Goal: Task Accomplishment & Management: Use online tool/utility

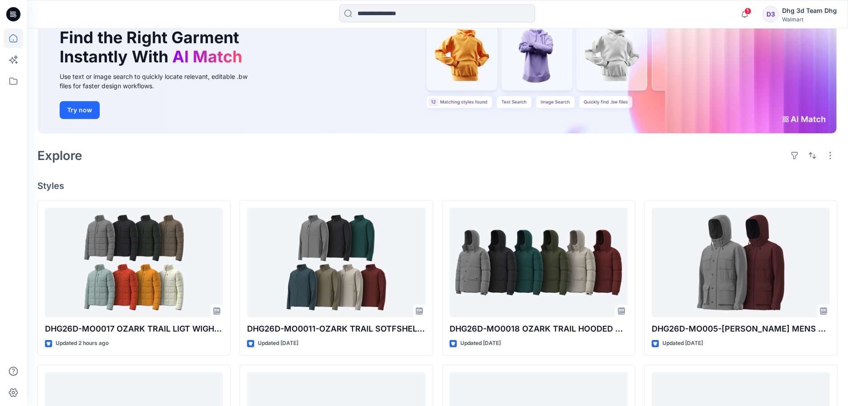
scroll to position [89, 0]
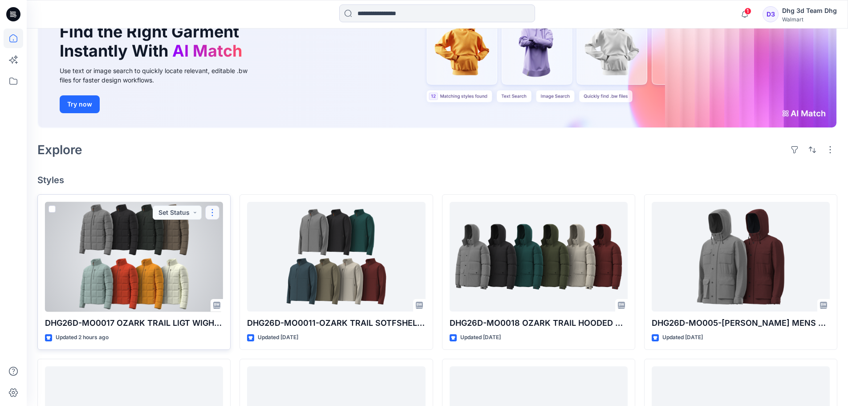
click at [212, 211] on button "button" at bounding box center [212, 212] width 14 height 14
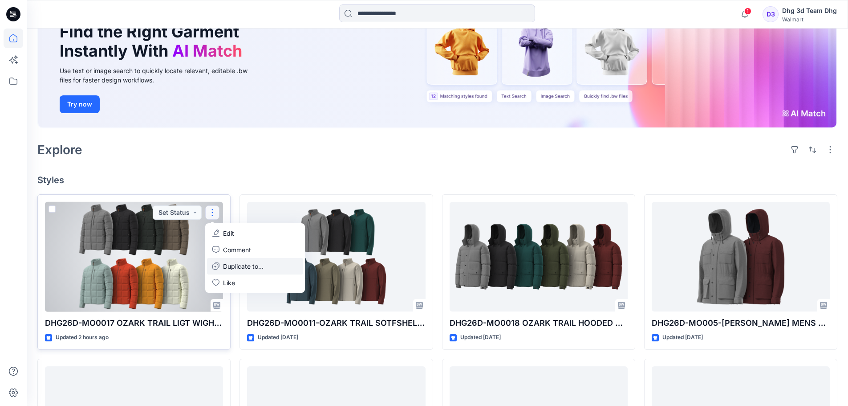
click at [232, 264] on p "Duplicate to..." at bounding box center [243, 265] width 41 height 9
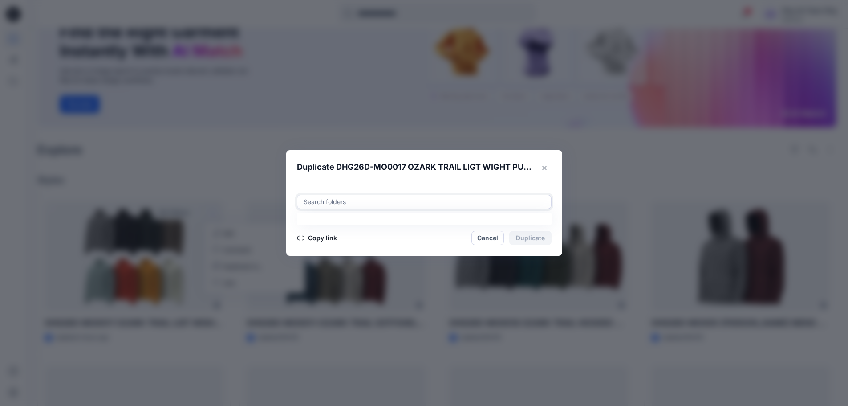
click at [366, 205] on div at bounding box center [424, 201] width 243 height 11
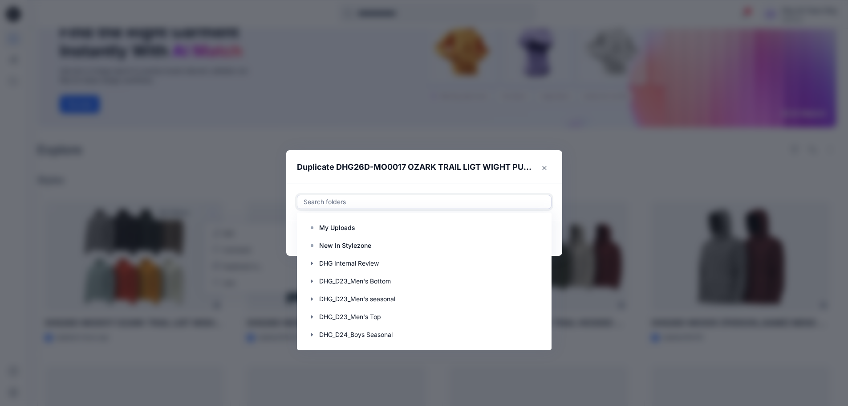
type input "*"
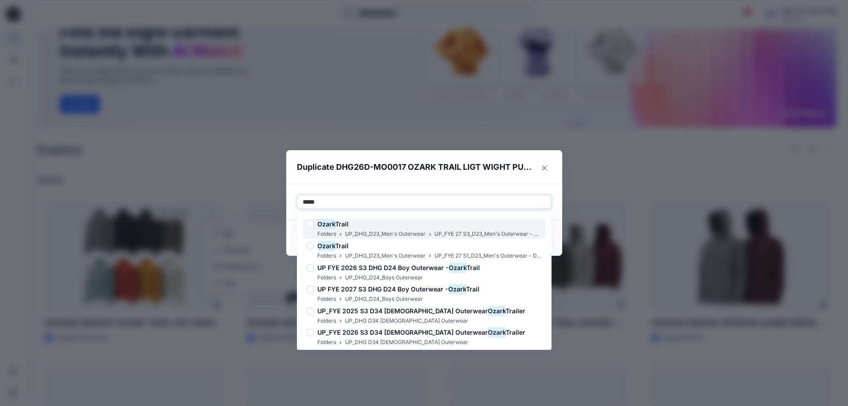
click at [314, 224] on div at bounding box center [310, 223] width 7 height 7
type input "*****"
click at [476, 180] on header "Duplicate DHG26D-MO0017 OZARK TRAIL LIGT WIGHT PUFFER JACKET OPT 2" at bounding box center [415, 167] width 258 height 34
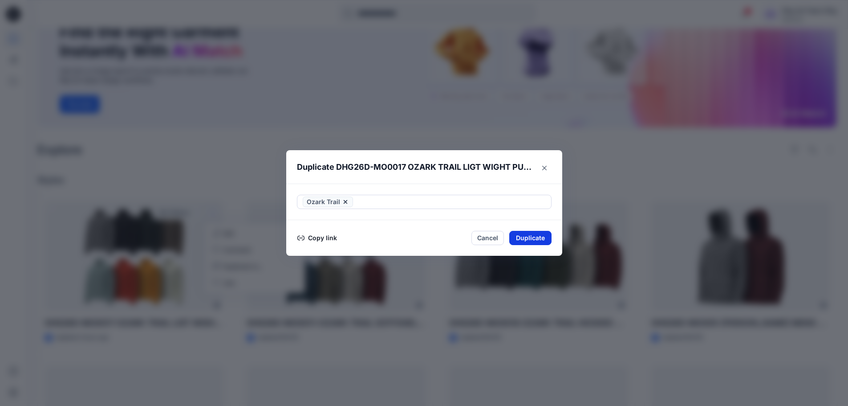
click at [521, 236] on button "Duplicate" at bounding box center [530, 238] width 42 height 14
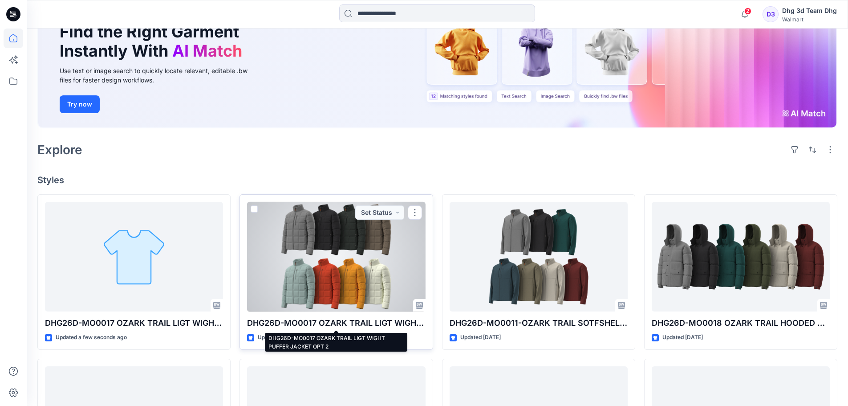
click at [353, 326] on p "DHG26D-MO0017 OZARK TRAIL LIGT WIGHT PUFFER JACKET OPT 2" at bounding box center [336, 323] width 178 height 12
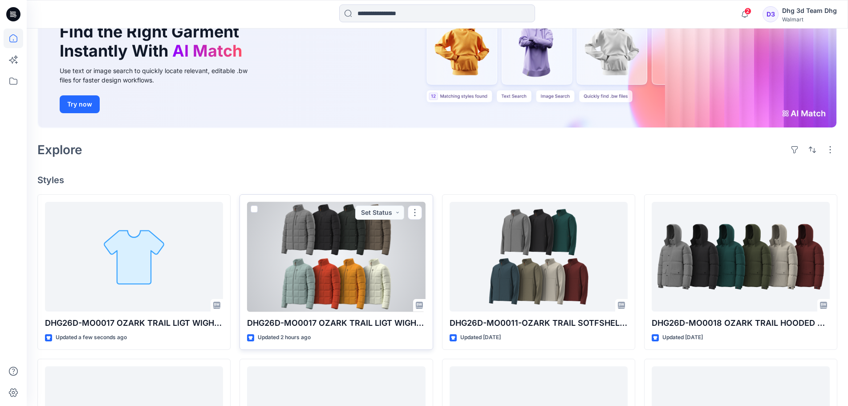
click at [361, 290] on div at bounding box center [336, 257] width 178 height 110
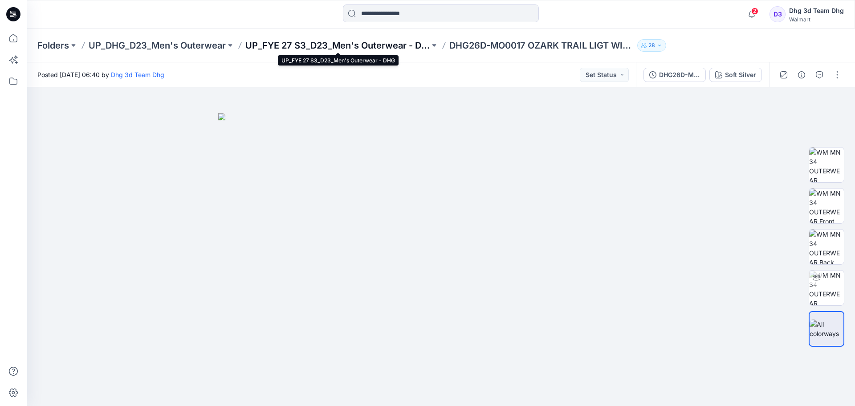
click at [394, 46] on p "UP_FYE 27 S3_D23_Men's Outerwear - DHG" at bounding box center [337, 45] width 184 height 12
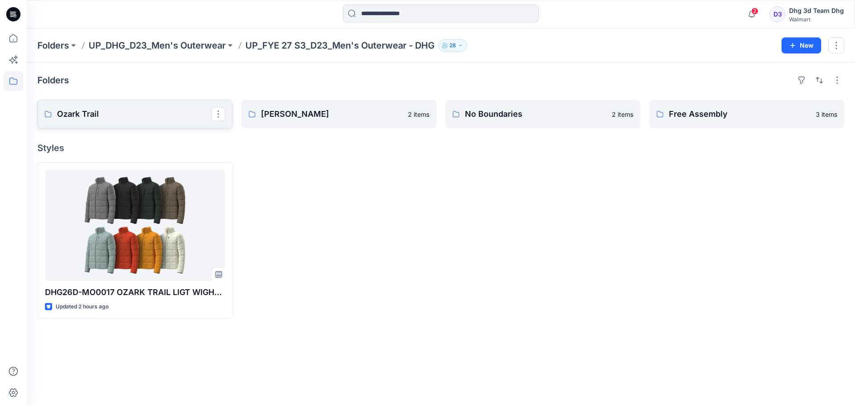
click at [187, 118] on p "Ozark Trail" at bounding box center [134, 114] width 154 height 12
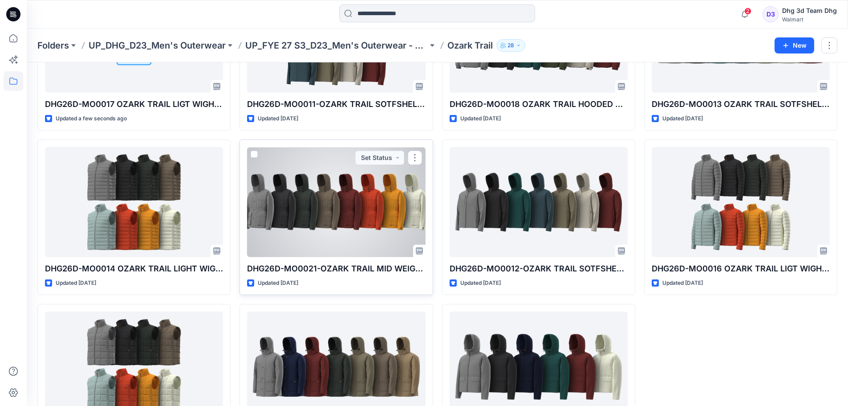
scroll to position [11, 0]
